Goal: Contribute content: Add original content to the website for others to see

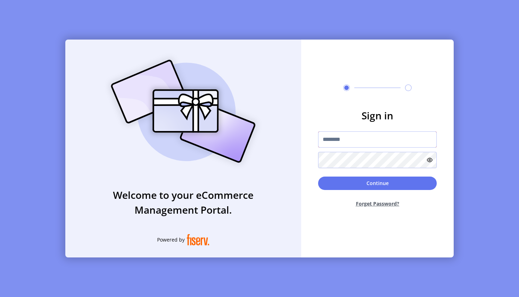
type input "**********"
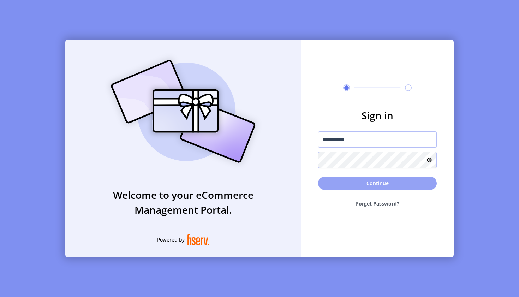
click at [369, 181] on button "Continue" at bounding box center [377, 183] width 119 height 13
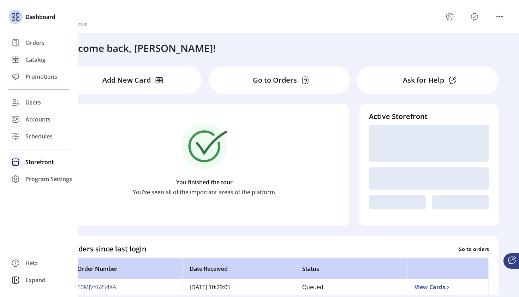
click at [29, 161] on span "Storefront" at bounding box center [39, 162] width 28 height 8
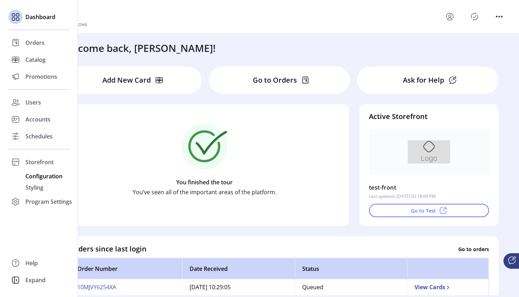
click at [35, 177] on span "Configuration" at bounding box center [43, 176] width 37 height 8
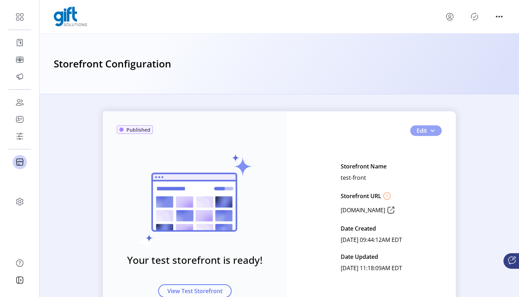
click at [433, 131] on span "button" at bounding box center [433, 131] width 6 height 6
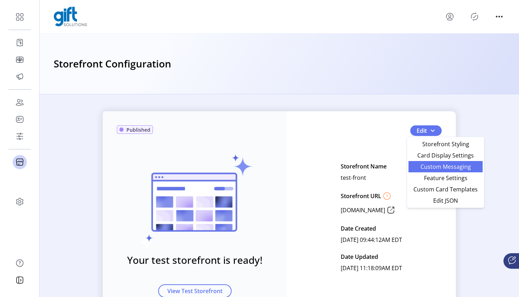
click at [442, 169] on span "Custom Messaging" at bounding box center [446, 167] width 66 height 6
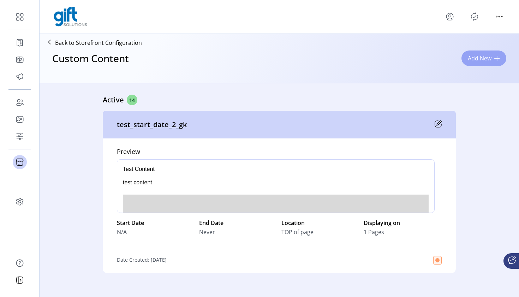
click at [486, 54] on span "Add New" at bounding box center [480, 58] width 24 height 8
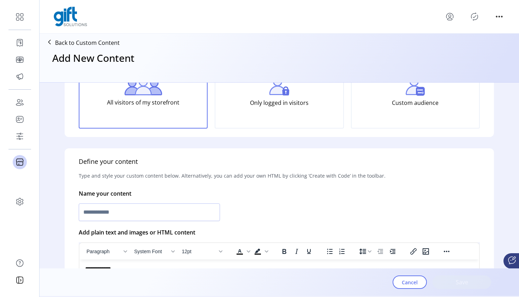
scroll to position [87, 0]
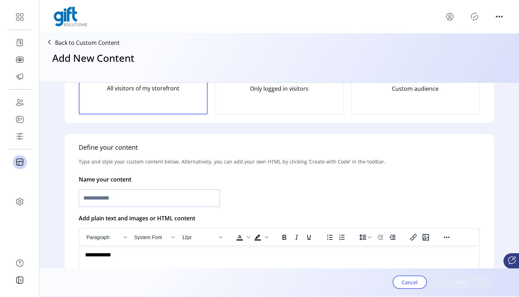
click at [196, 201] on input "text" at bounding box center [149, 198] width 141 height 18
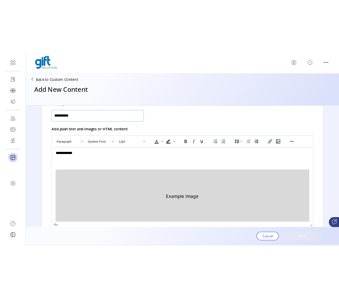
scroll to position [190, 0]
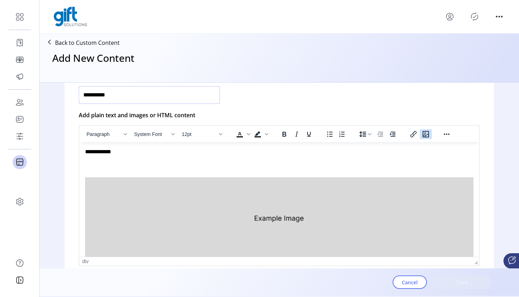
click at [424, 135] on icon "Insert/edit image" at bounding box center [426, 134] width 6 height 6
type input "**********"
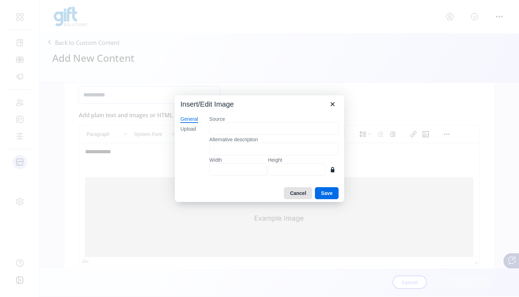
click at [299, 193] on button "Cancel" at bounding box center [298, 193] width 28 height 12
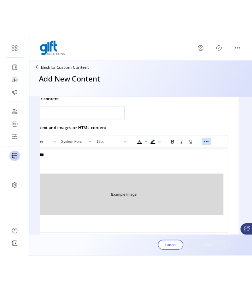
scroll to position [189, 52]
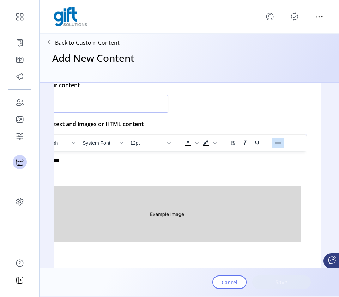
click at [281, 143] on icon "Reveal or hide additional toolbar items" at bounding box center [278, 143] width 8 height 8
click at [217, 158] on icon "Insert/edit image" at bounding box center [220, 156] width 6 height 6
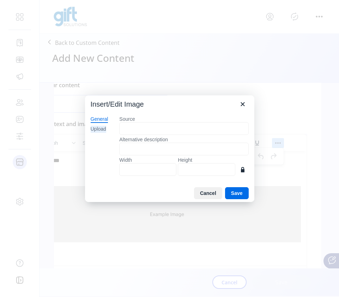
click at [106, 129] on div "Upload" at bounding box center [99, 129] width 16 height 7
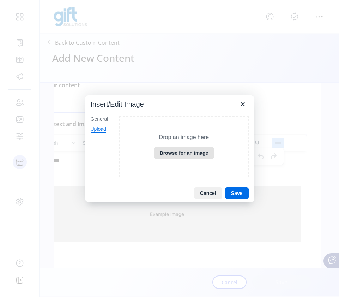
click at [178, 154] on button "Browse for an image" at bounding box center [184, 153] width 61 height 12
